Goal: Transaction & Acquisition: Obtain resource

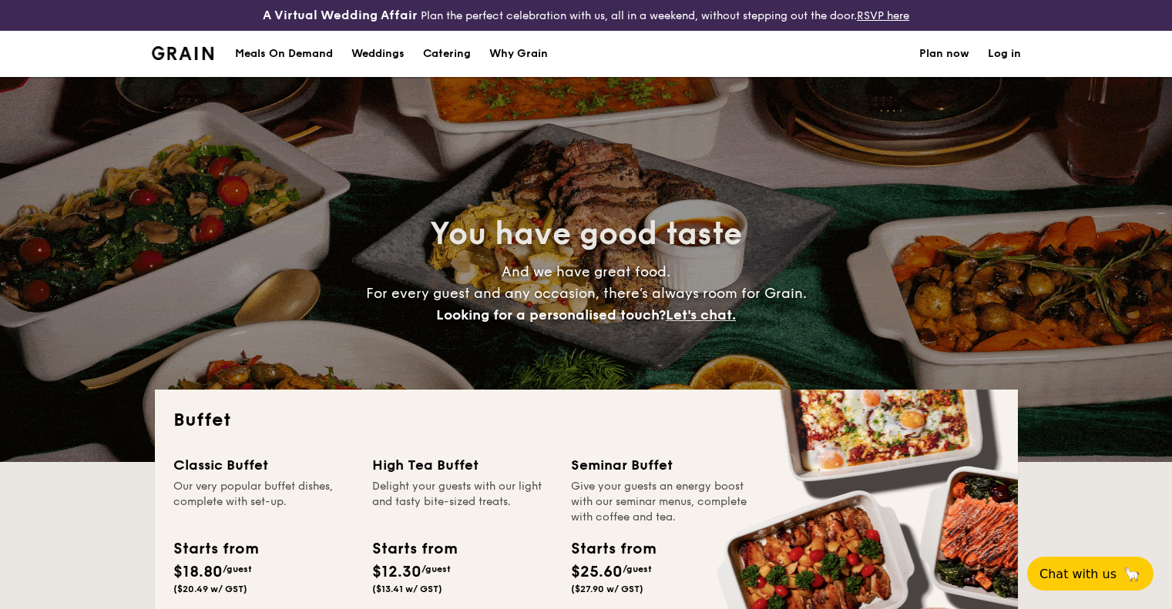
select select
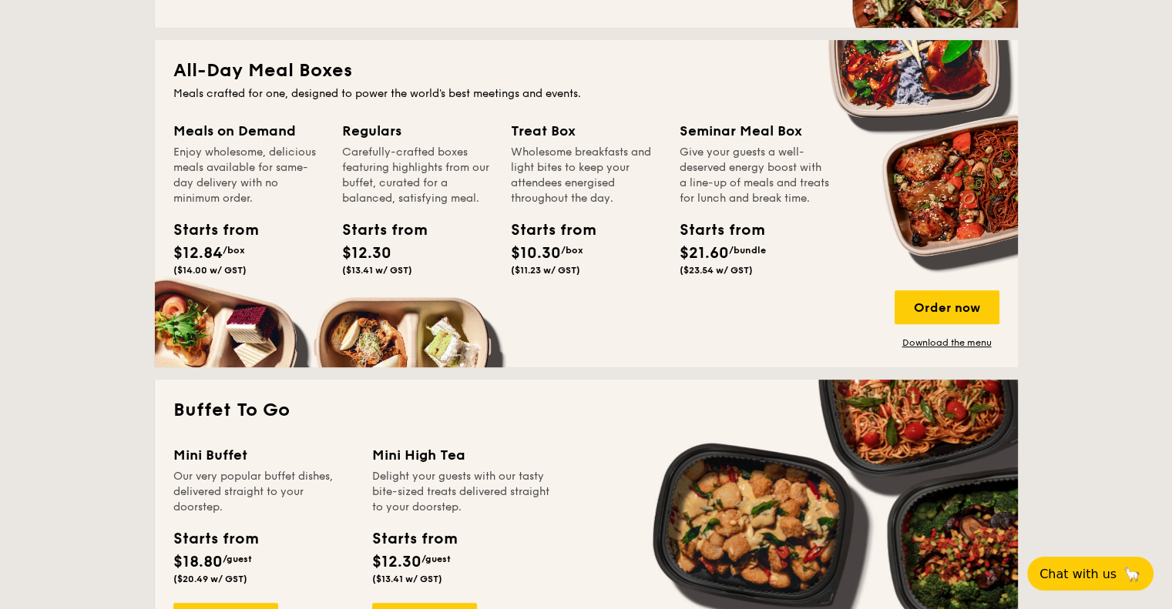
scroll to position [693, 0]
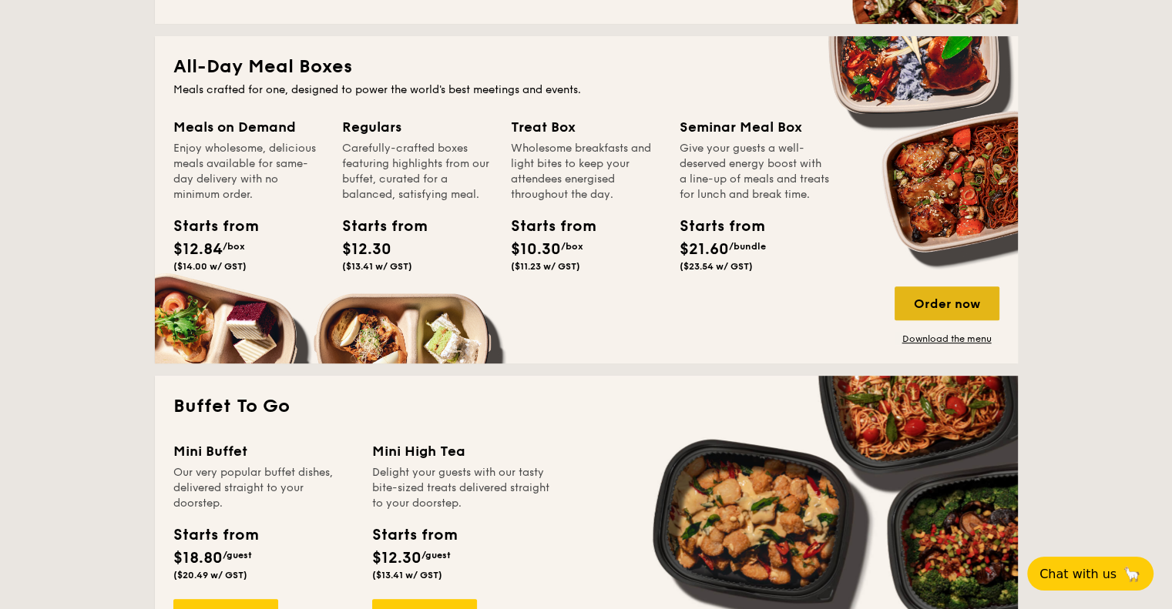
click at [927, 310] on div "Order now" at bounding box center [946, 304] width 105 height 34
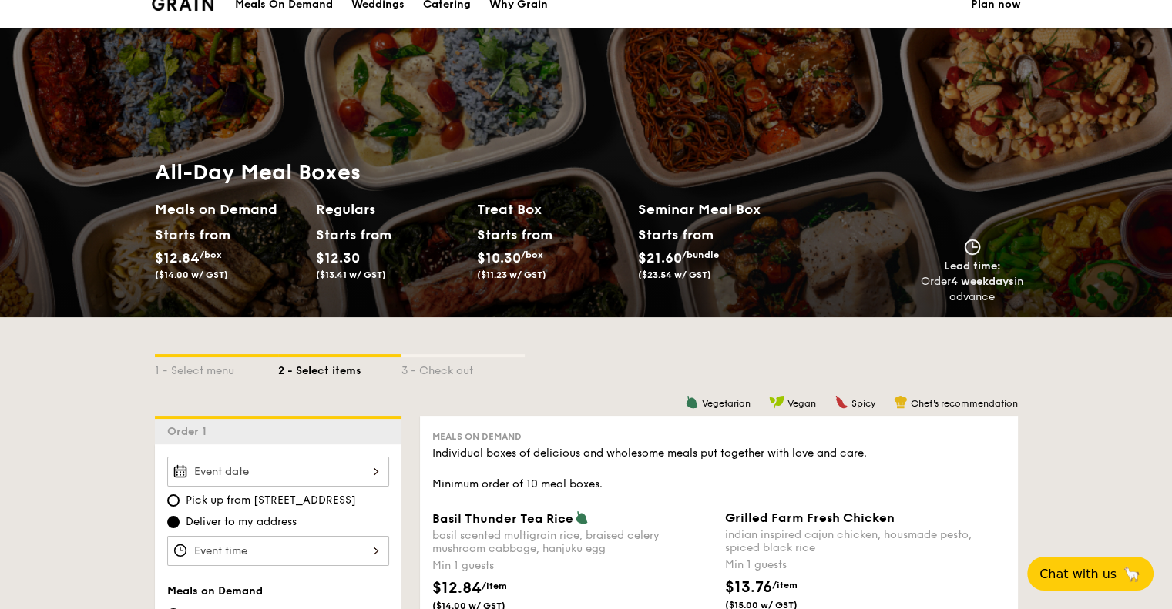
scroll to position [154, 0]
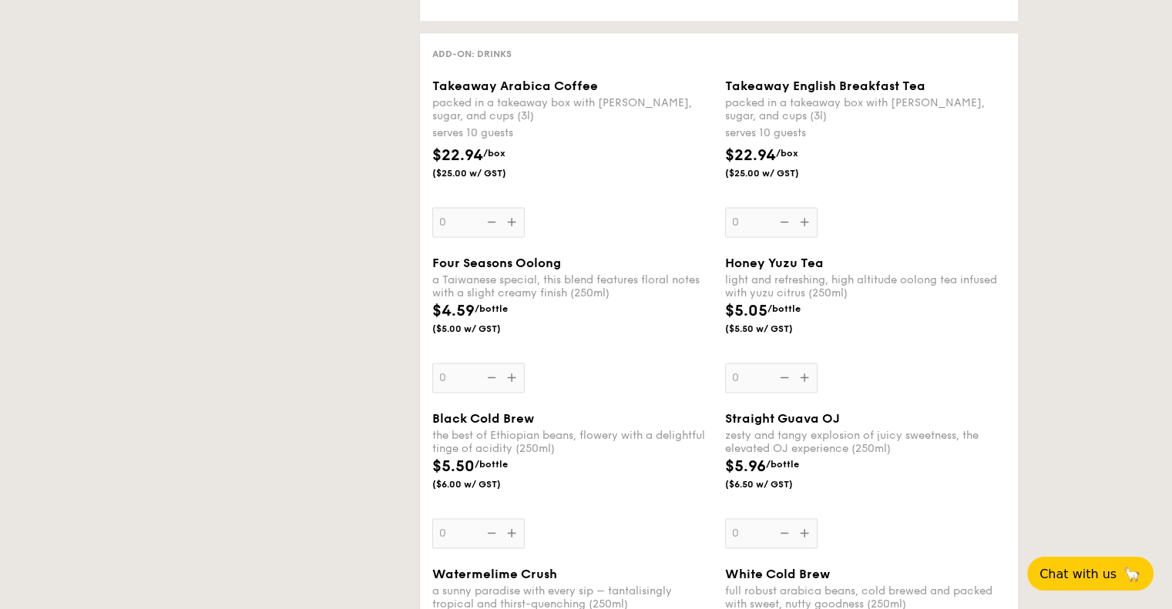
select select
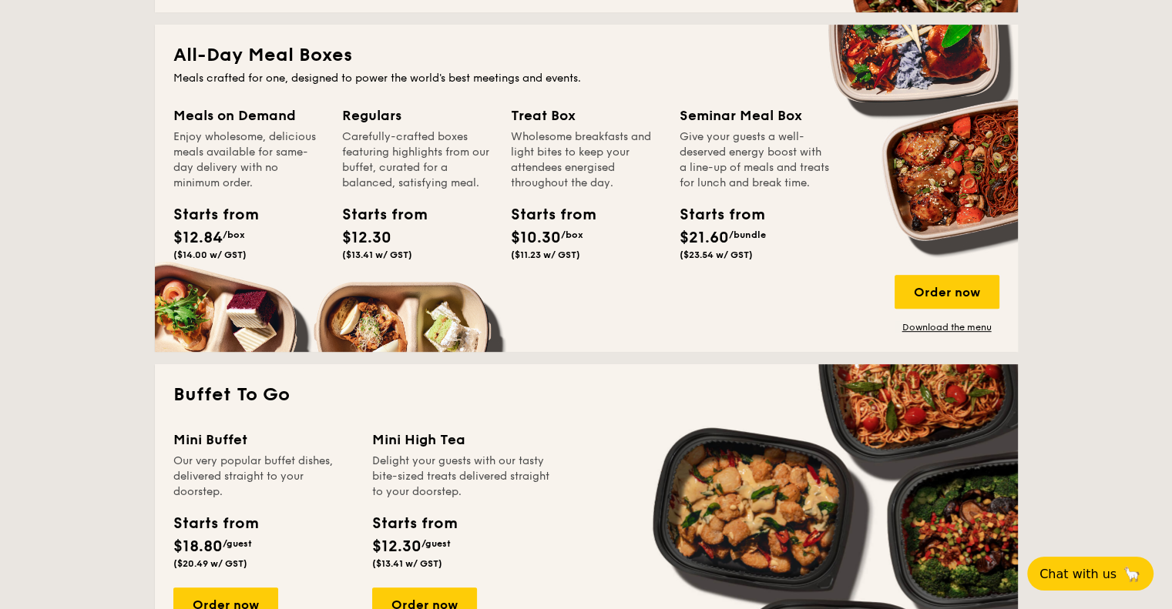
scroll to position [604, 0]
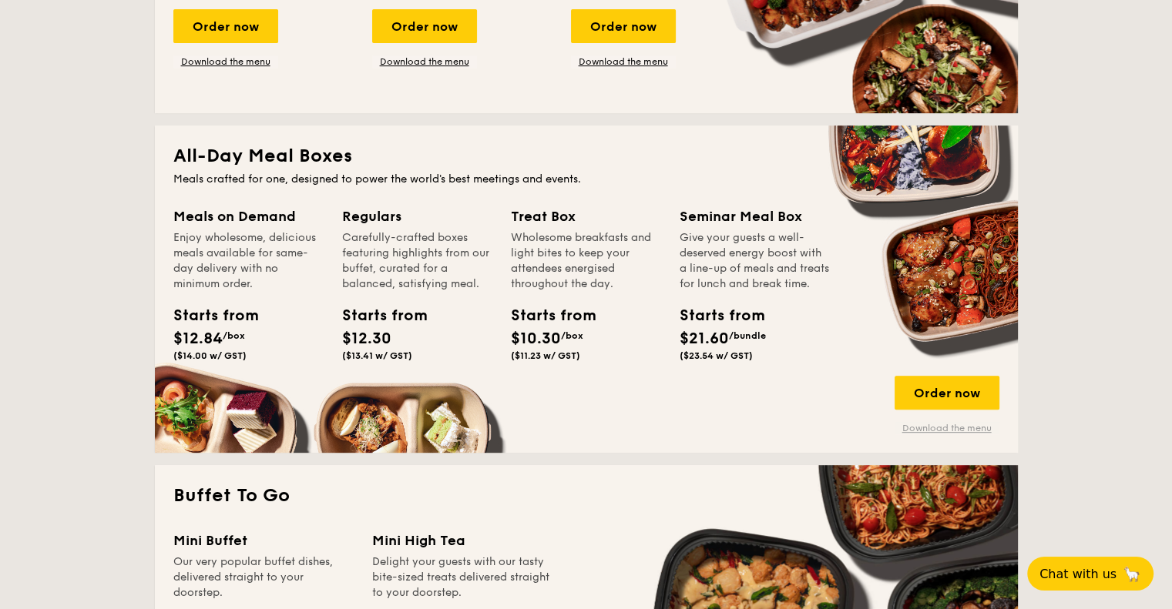
click at [937, 424] on link "Download the menu" at bounding box center [946, 428] width 105 height 12
